Goal: Entertainment & Leisure: Consume media (video, audio)

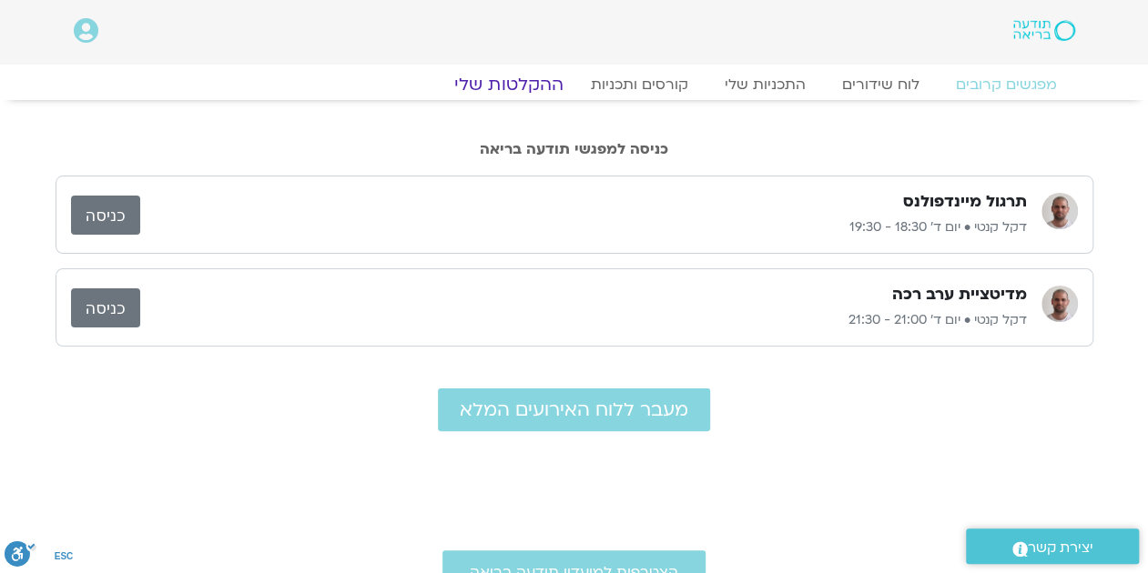
click at [535, 85] on link "ההקלטות שלי" at bounding box center [508, 85] width 153 height 22
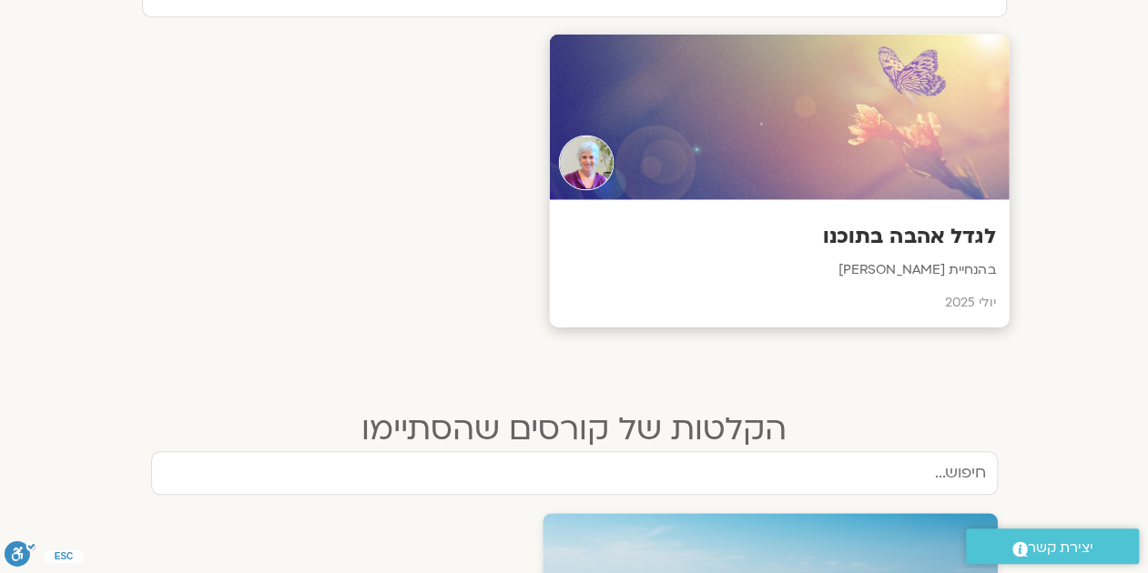
scroll to position [683, 0]
click at [715, 112] on div at bounding box center [779, 118] width 460 height 166
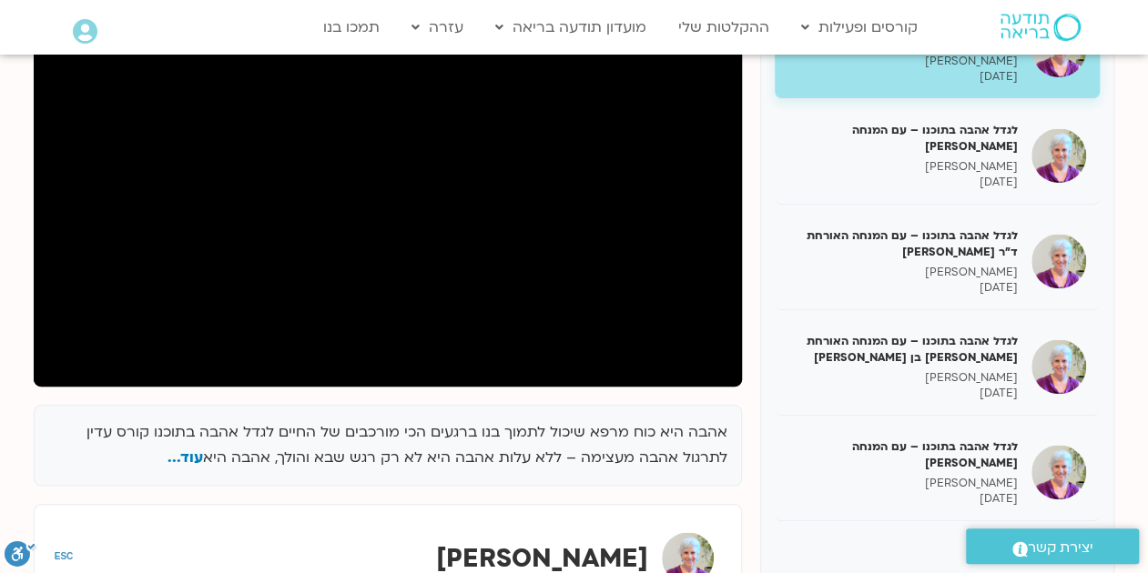
scroll to position [379, 0]
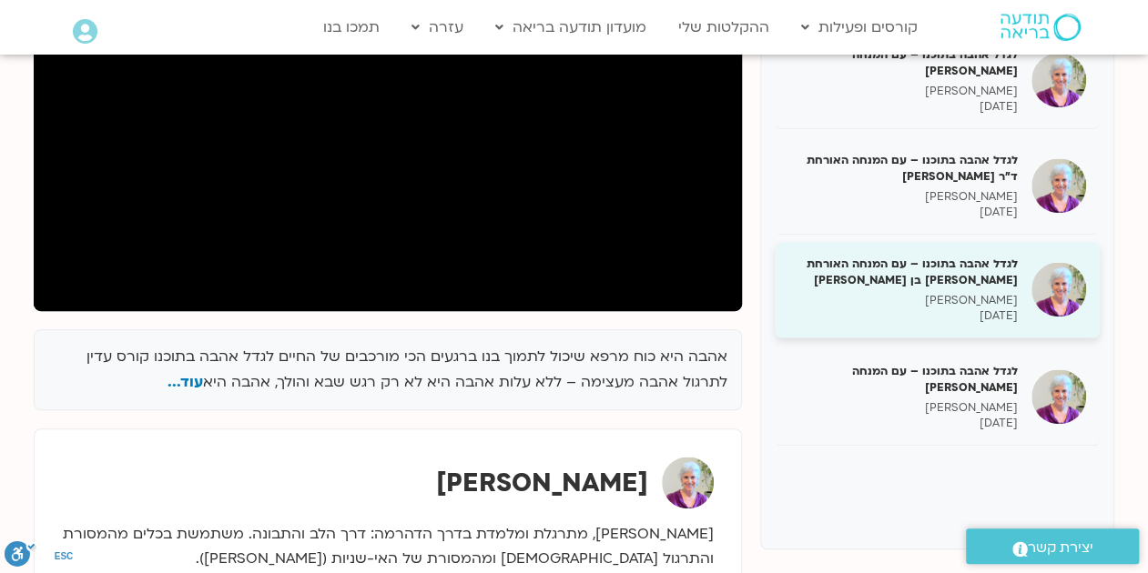
click at [914, 266] on h5 "לגדל אהבה בתוכנו – עם המנחה האורחת [PERSON_NAME] בן [PERSON_NAME]" at bounding box center [902, 272] width 229 height 33
